Goal: Navigation & Orientation: Find specific page/section

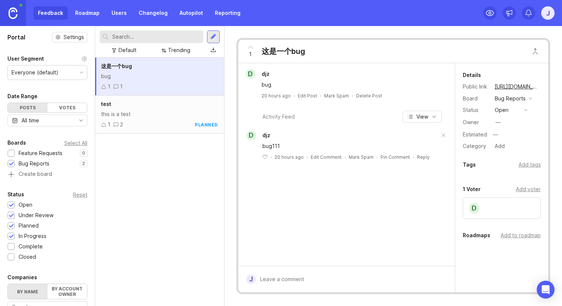
click at [82, 10] on link "Roadmap" at bounding box center [87, 12] width 33 height 13
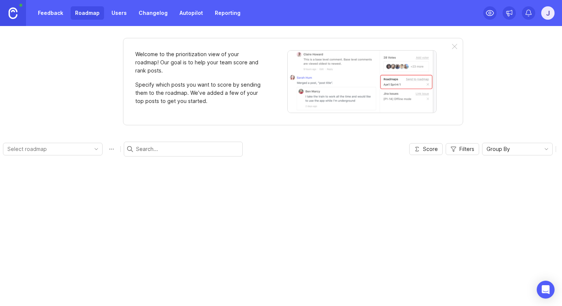
click at [59, 11] on link "Feedback" at bounding box center [50, 12] width 34 height 13
